Goal: Obtain resource: Obtain resource

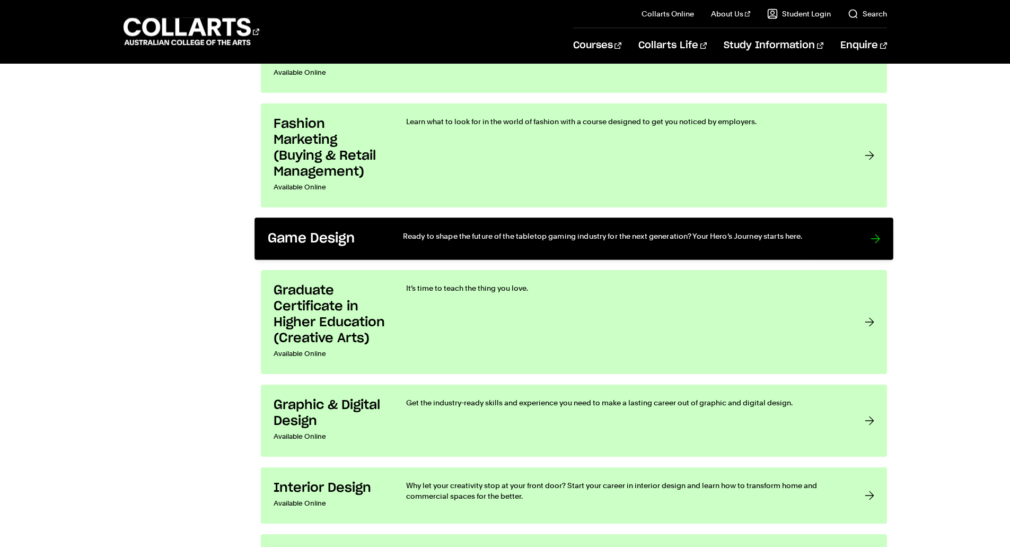
scroll to position [1591, 0]
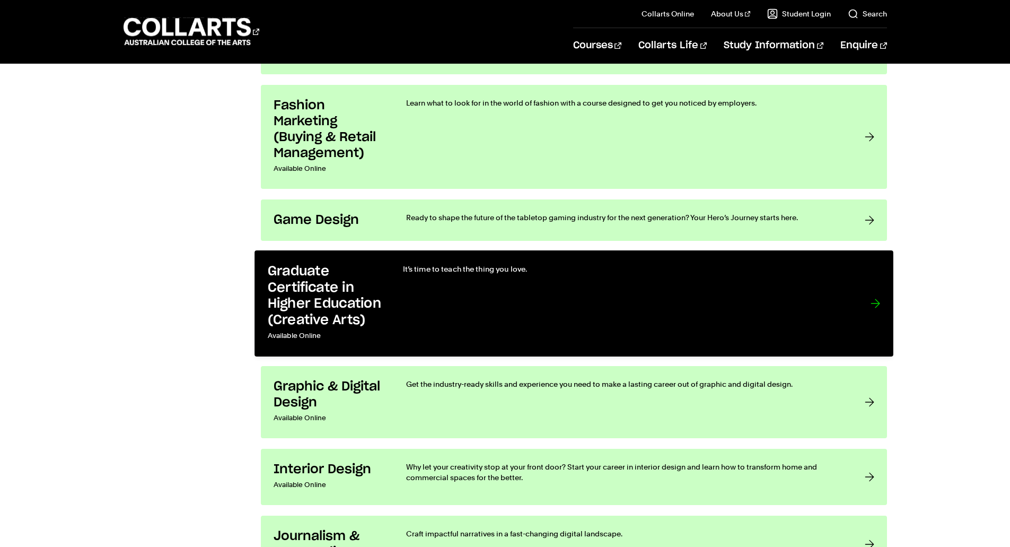
click at [505, 295] on div "It’s time to teach the thing you love." at bounding box center [625, 304] width 446 height 80
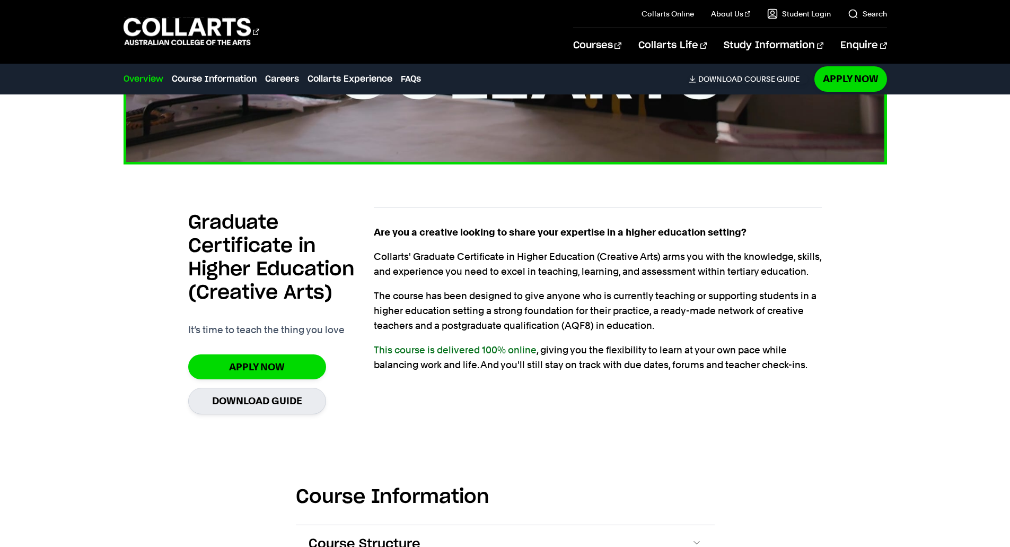
scroll to position [742, 0]
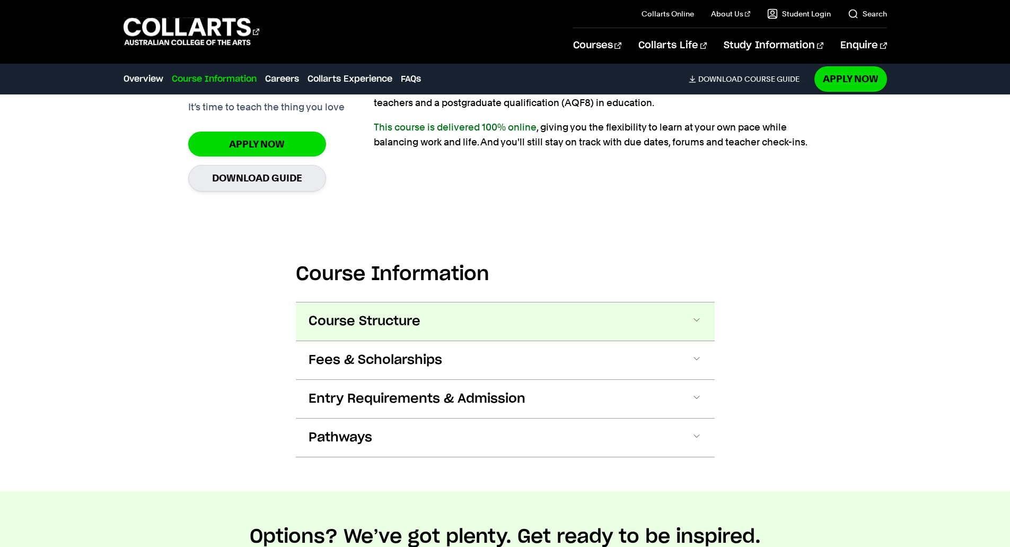
click at [585, 328] on button "Course Structure" at bounding box center [505, 321] width 419 height 38
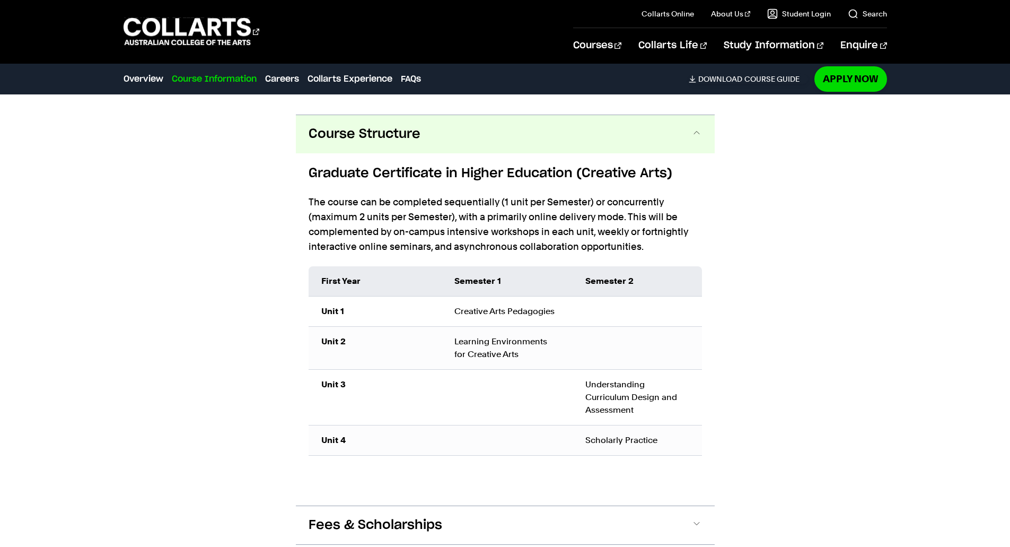
scroll to position [1061, 0]
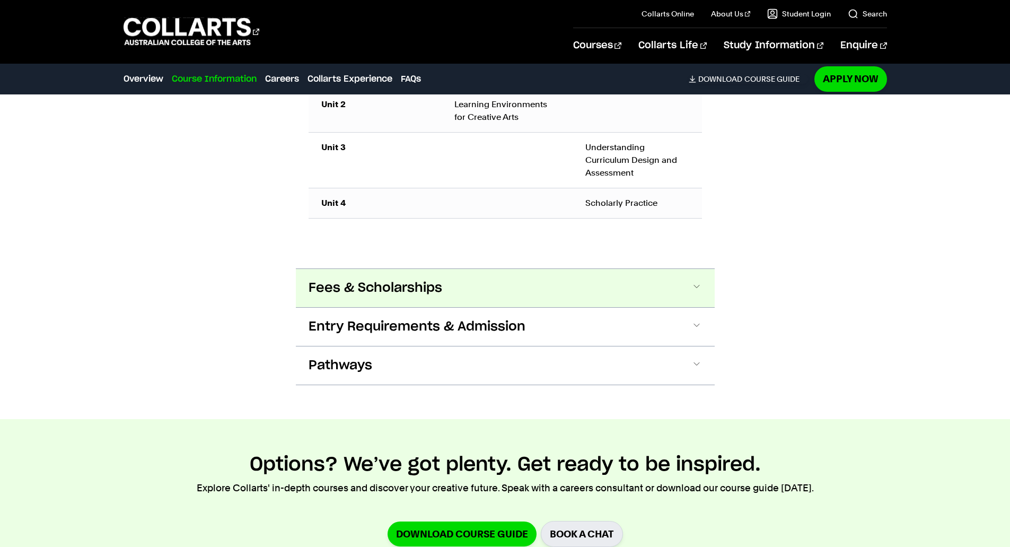
click at [690, 294] on button "Fees & Scholarships" at bounding box center [505, 288] width 419 height 38
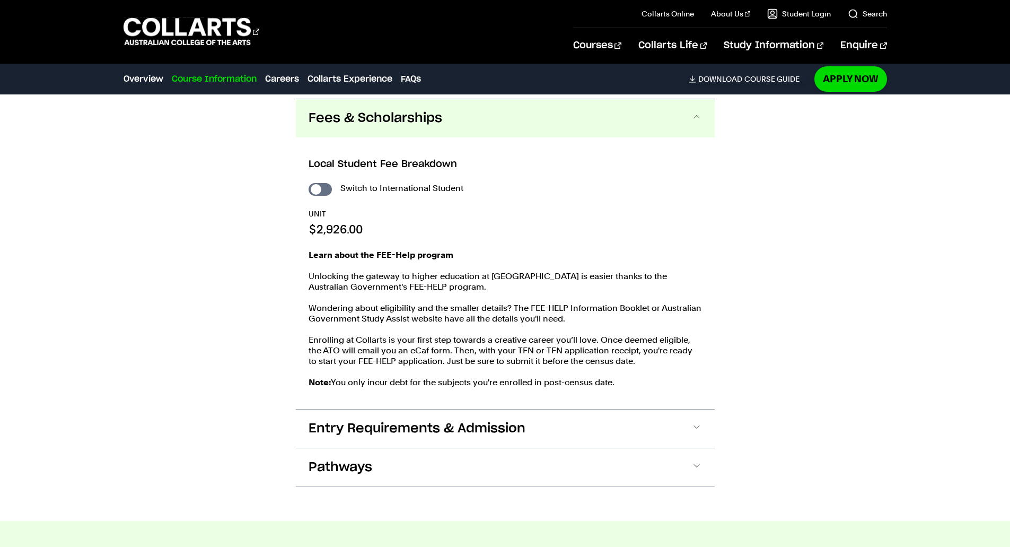
scroll to position [1499, 0]
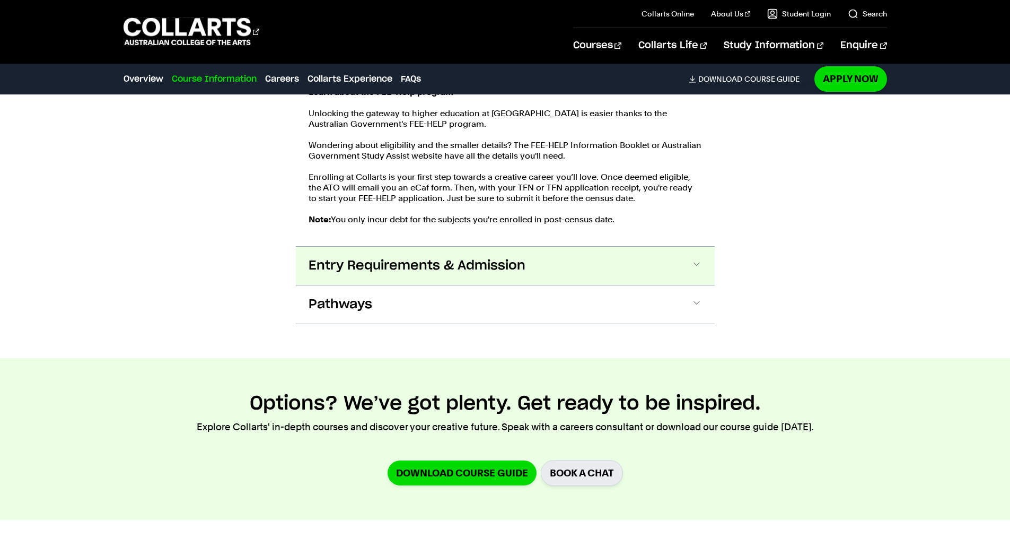
click at [528, 260] on button "Entry Requirements & Admission" at bounding box center [505, 266] width 419 height 38
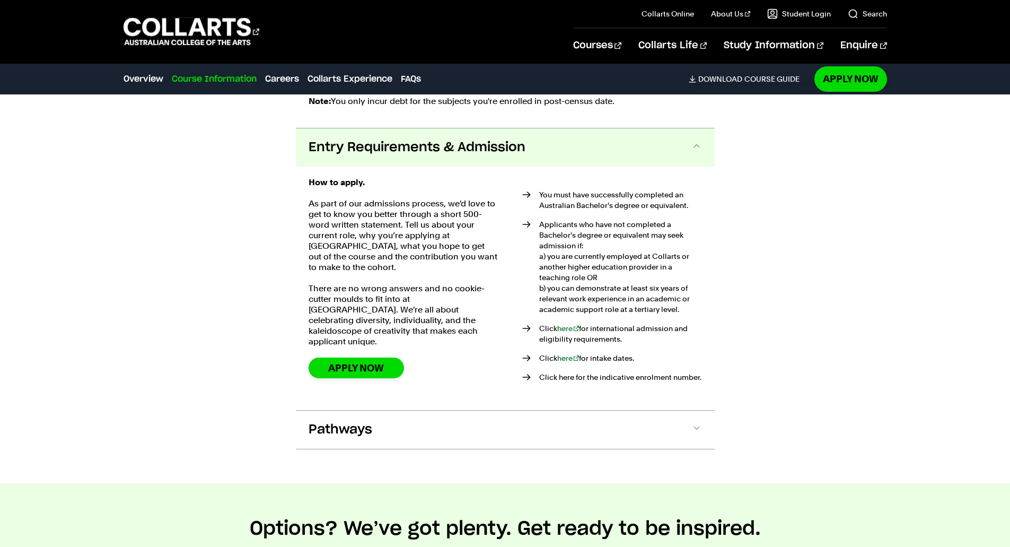
scroll to position [1809, 0]
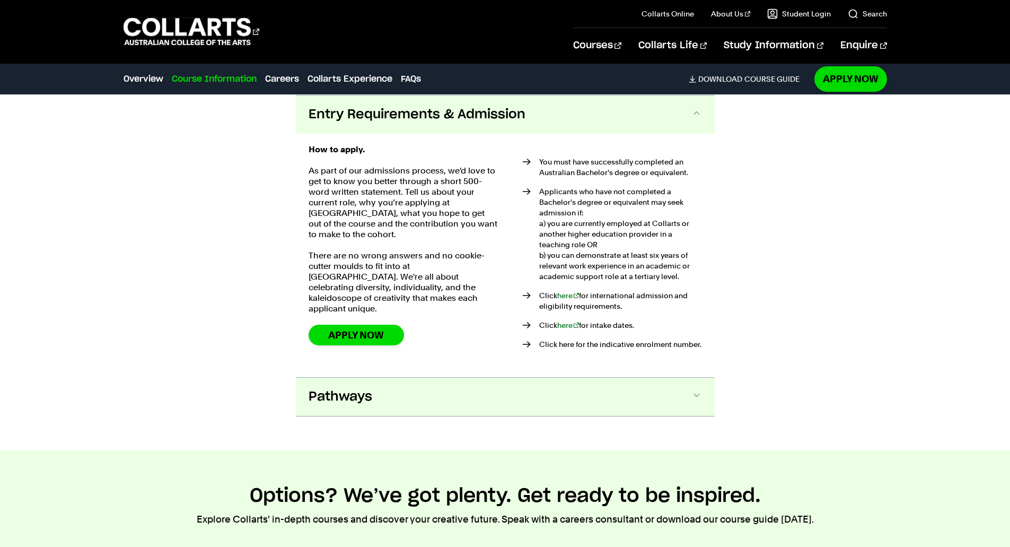
click at [514, 398] on button "Pathways" at bounding box center [505, 397] width 419 height 38
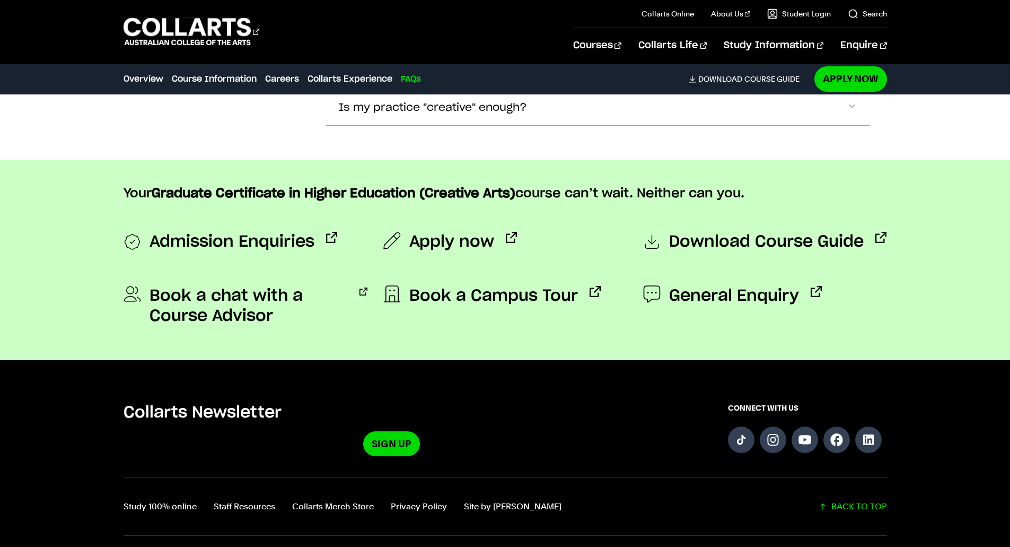
scroll to position [4319, 0]
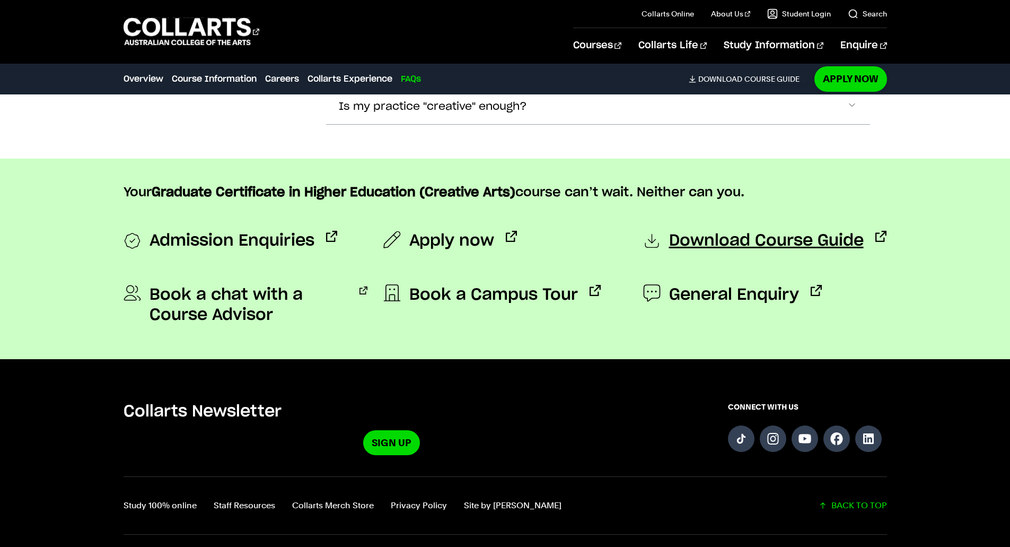
click at [825, 237] on span "Download Course Guide" at bounding box center [766, 241] width 195 height 21
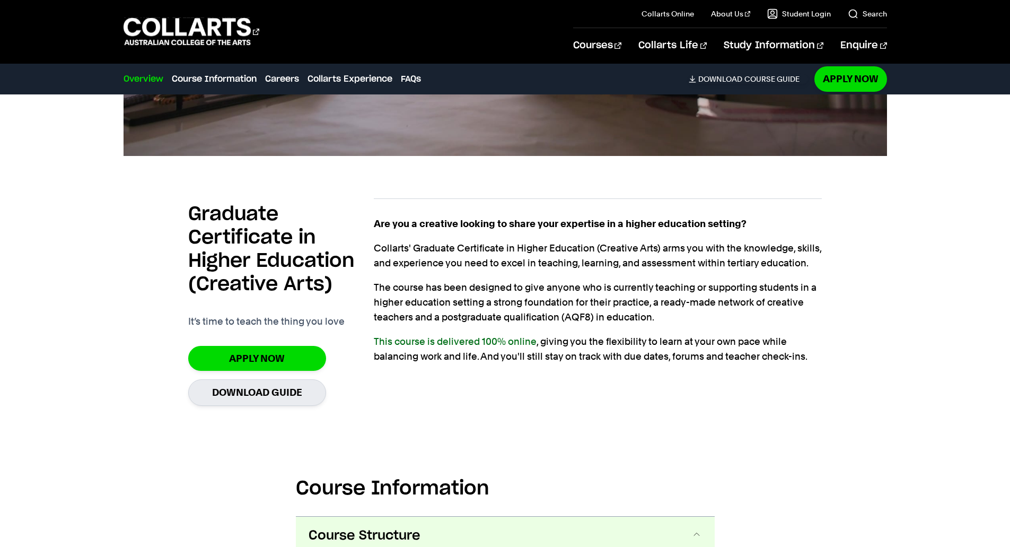
scroll to position [657, 0]
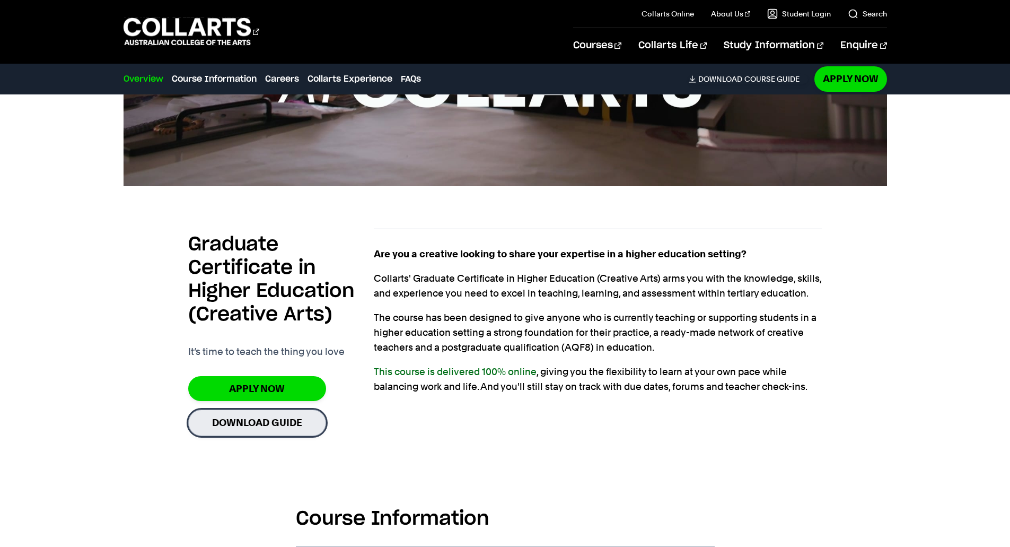
click at [291, 421] on link "Download Guide" at bounding box center [257, 422] width 138 height 26
